Goal: Book appointment/travel/reservation

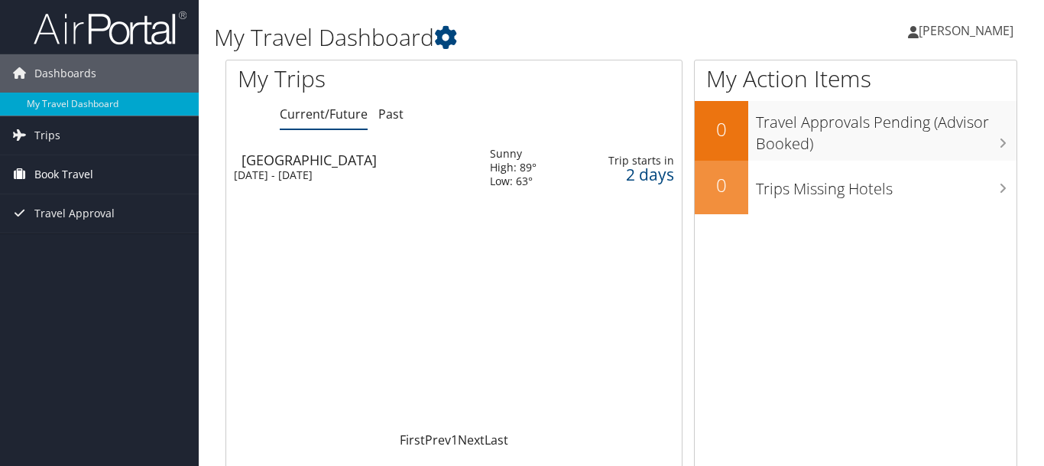
click at [62, 171] on span "Book Travel" at bounding box center [63, 174] width 59 height 38
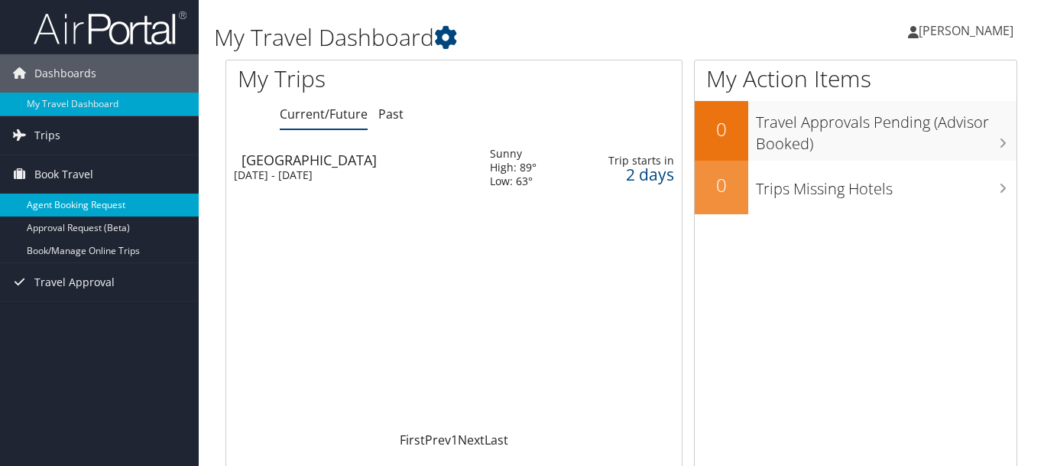
click at [92, 209] on link "Agent Booking Request" at bounding box center [99, 204] width 199 height 23
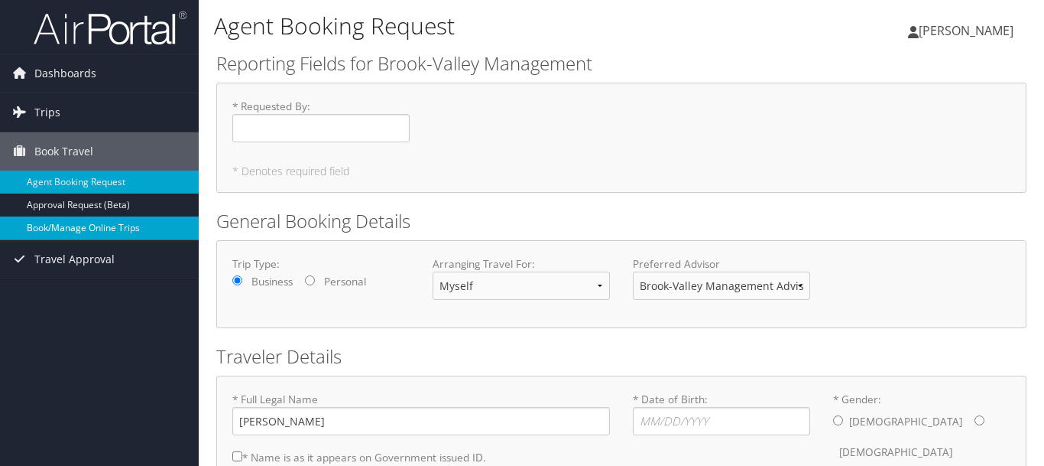
click at [104, 222] on link "Book/Manage Online Trips" at bounding box center [99, 227] width 199 height 23
